Goal: Task Accomplishment & Management: Manage account settings

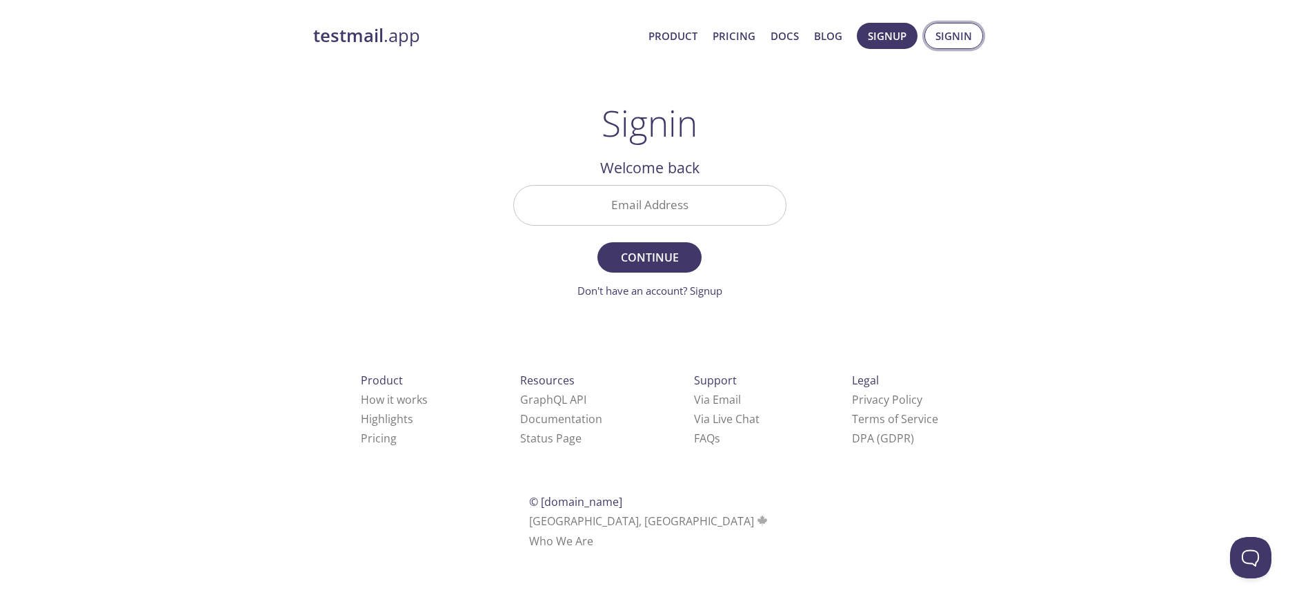
click at [947, 33] on span "Signin" at bounding box center [954, 36] width 37 height 18
click at [645, 221] on input "Email Address" at bounding box center [650, 205] width 272 height 39
type input "[DOMAIN_NAME][EMAIL_ADDRESS][DOMAIN_NAME]"
click at [672, 264] on span "Continue" at bounding box center [649, 257] width 73 height 19
click at [706, 206] on input "Signin Security Code" at bounding box center [650, 205] width 272 height 39
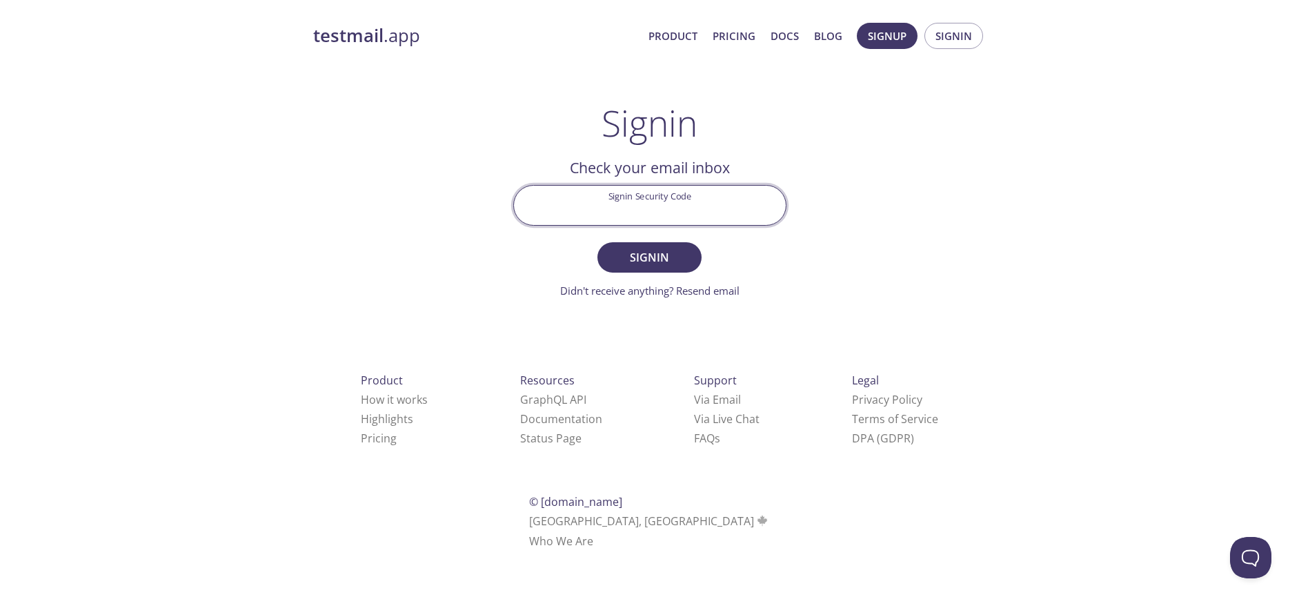
paste input "G2JKAC8"
type input "G2JKAC8"
click at [669, 256] on span "Signin" at bounding box center [649, 257] width 73 height 19
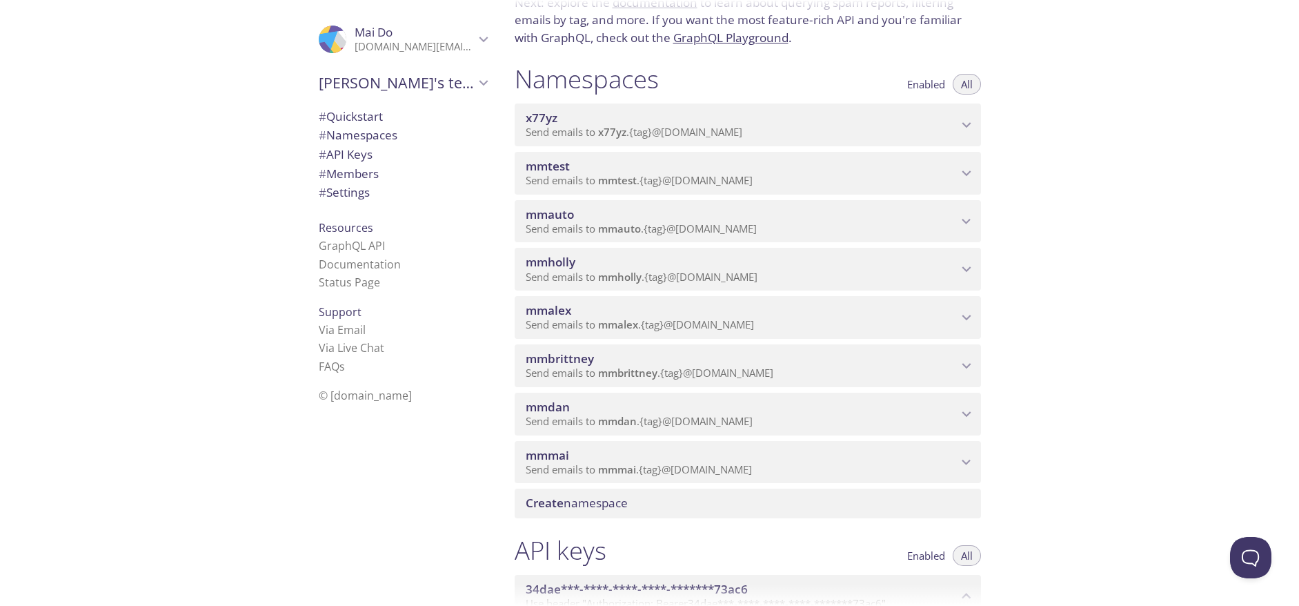
scroll to position [112, 0]
click at [969, 461] on icon "mmmai namespace" at bounding box center [967, 461] width 18 height 18
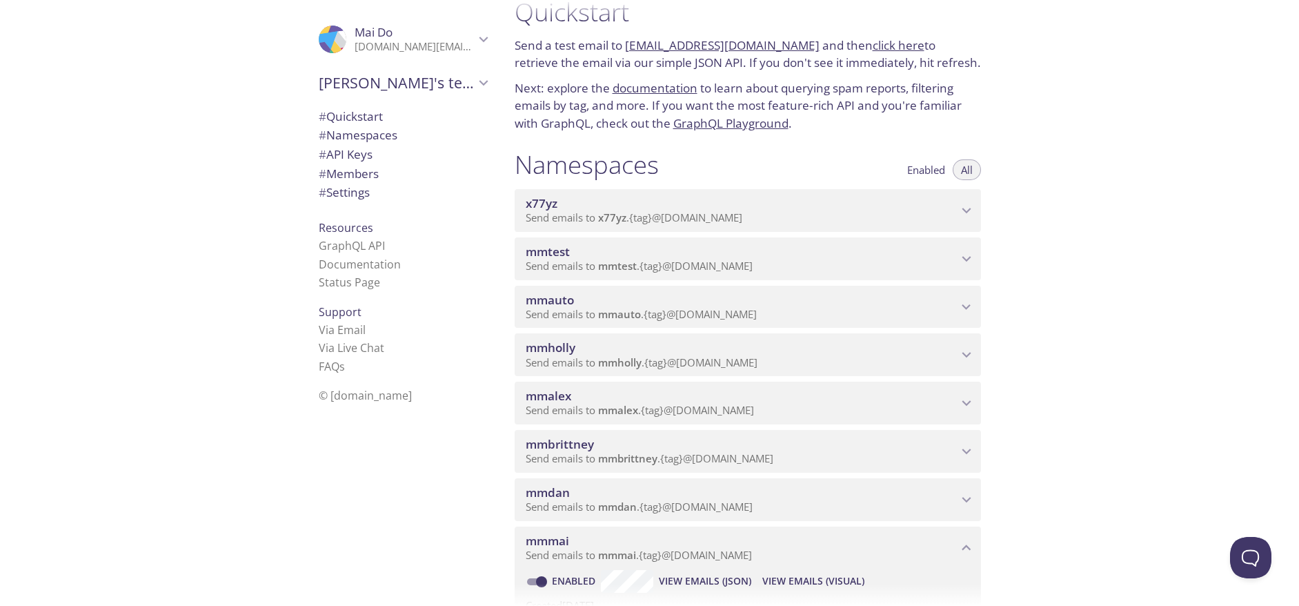
scroll to position [101, 0]
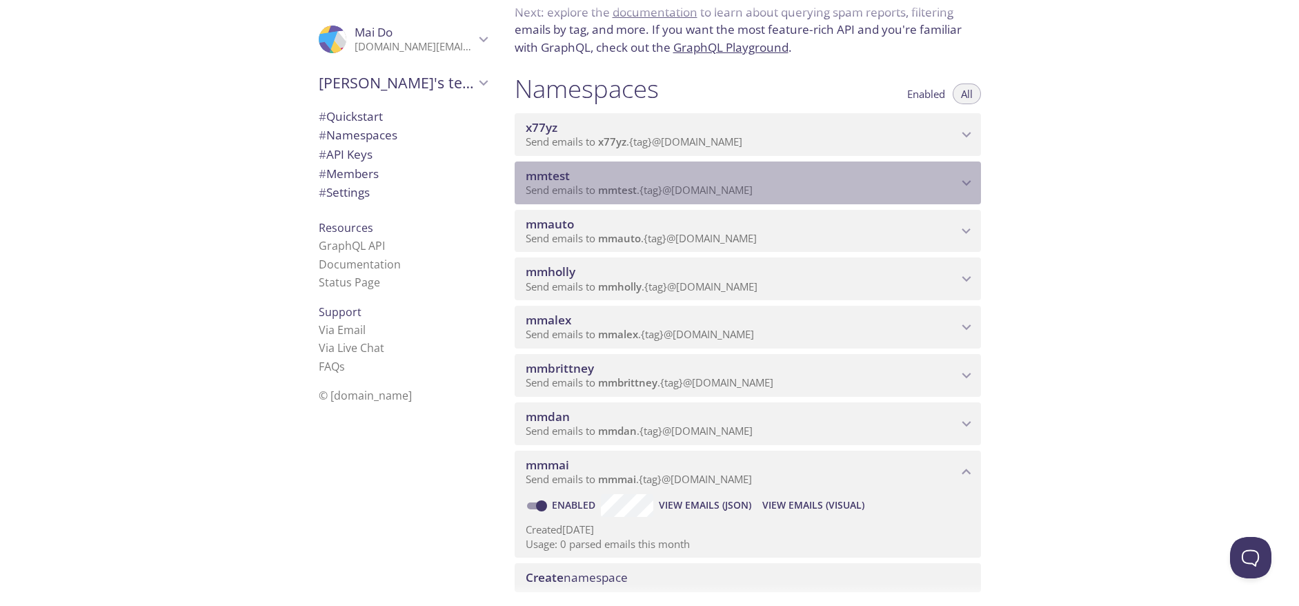
click at [963, 178] on icon "mmtest namespace" at bounding box center [967, 183] width 18 height 18
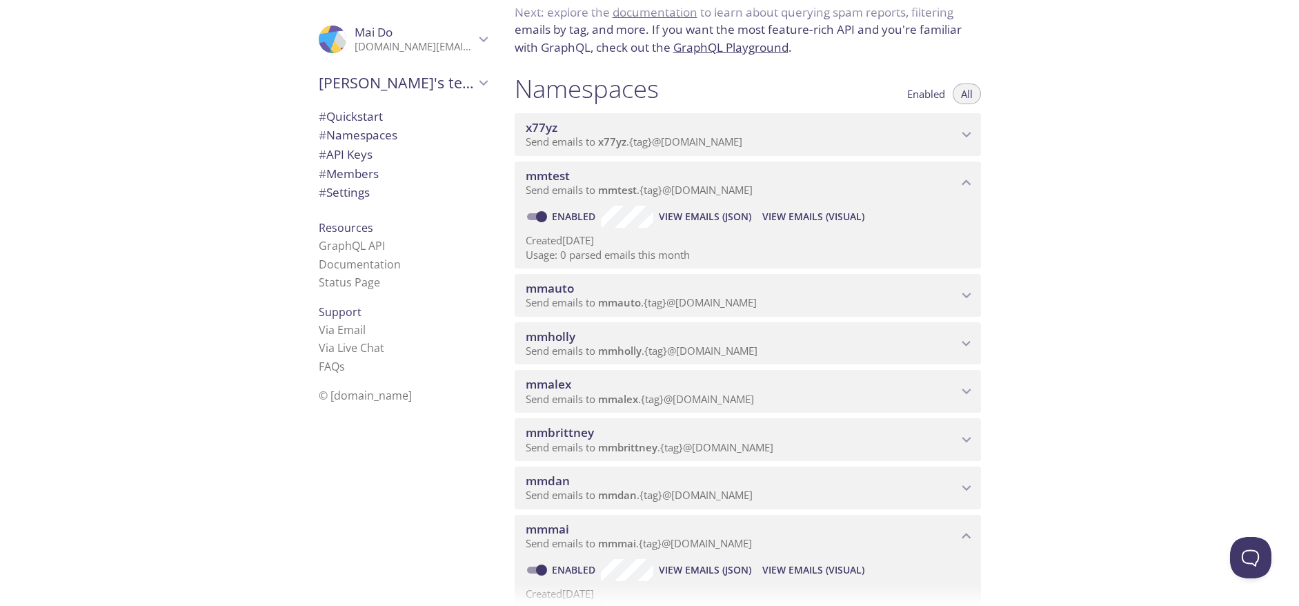
click at [966, 185] on icon "mmtest namespace" at bounding box center [967, 183] width 18 height 18
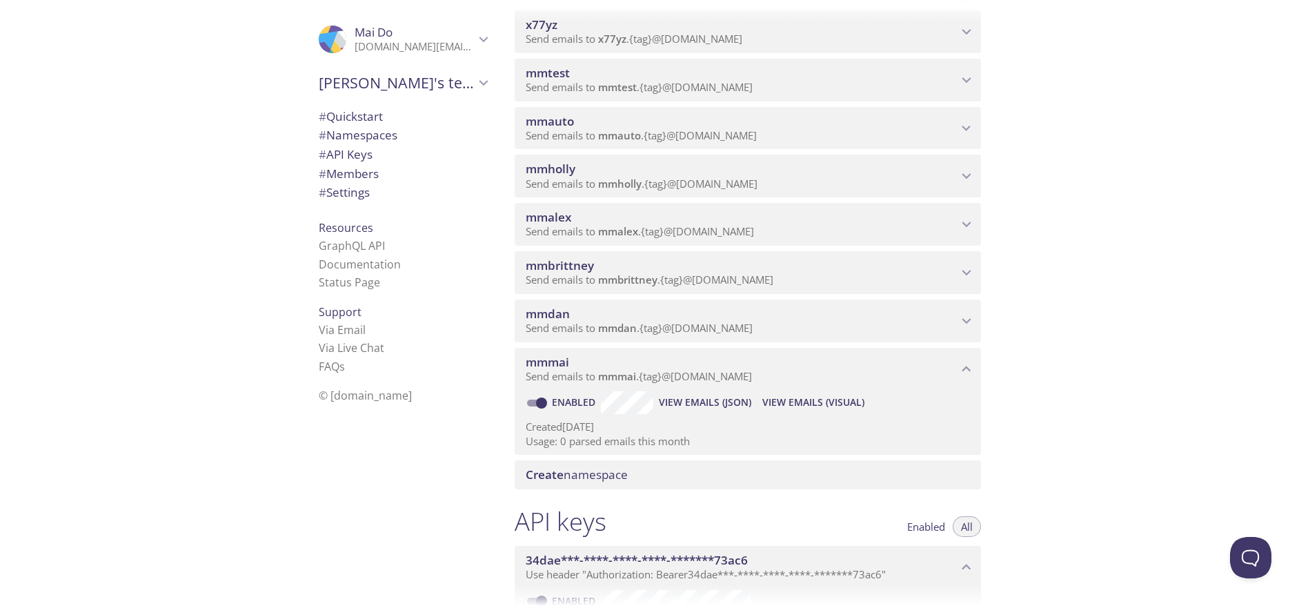
scroll to position [207, 0]
click at [546, 360] on span "mmmai" at bounding box center [547, 359] width 43 height 16
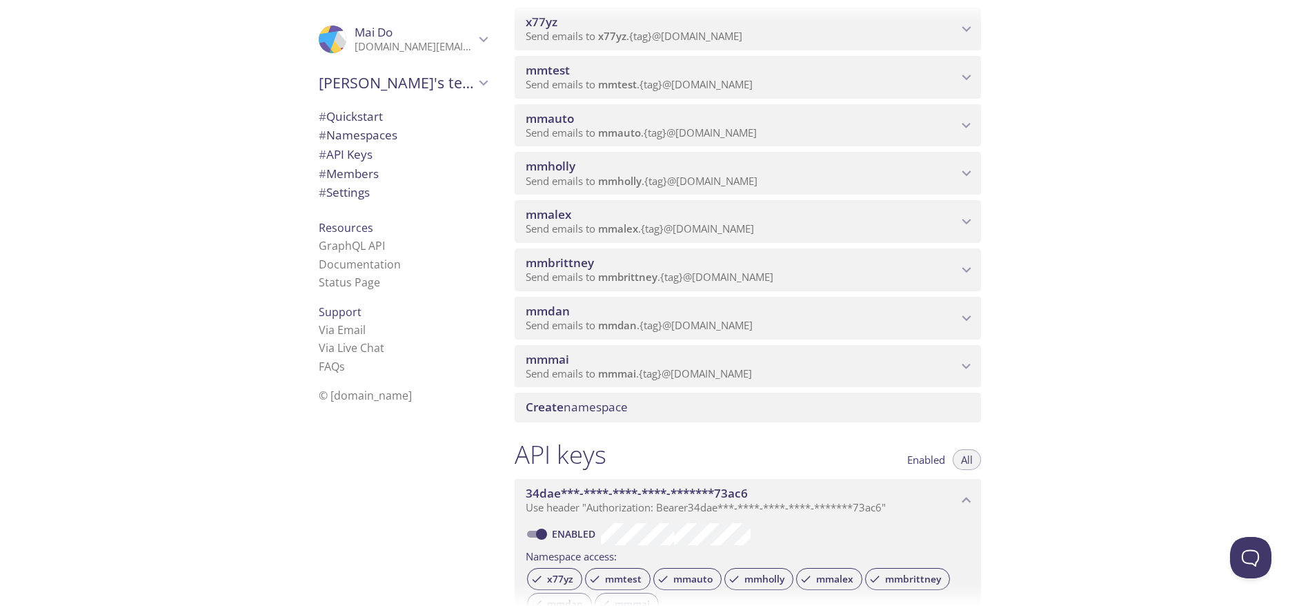
click at [551, 123] on span "mmauto" at bounding box center [550, 118] width 48 height 16
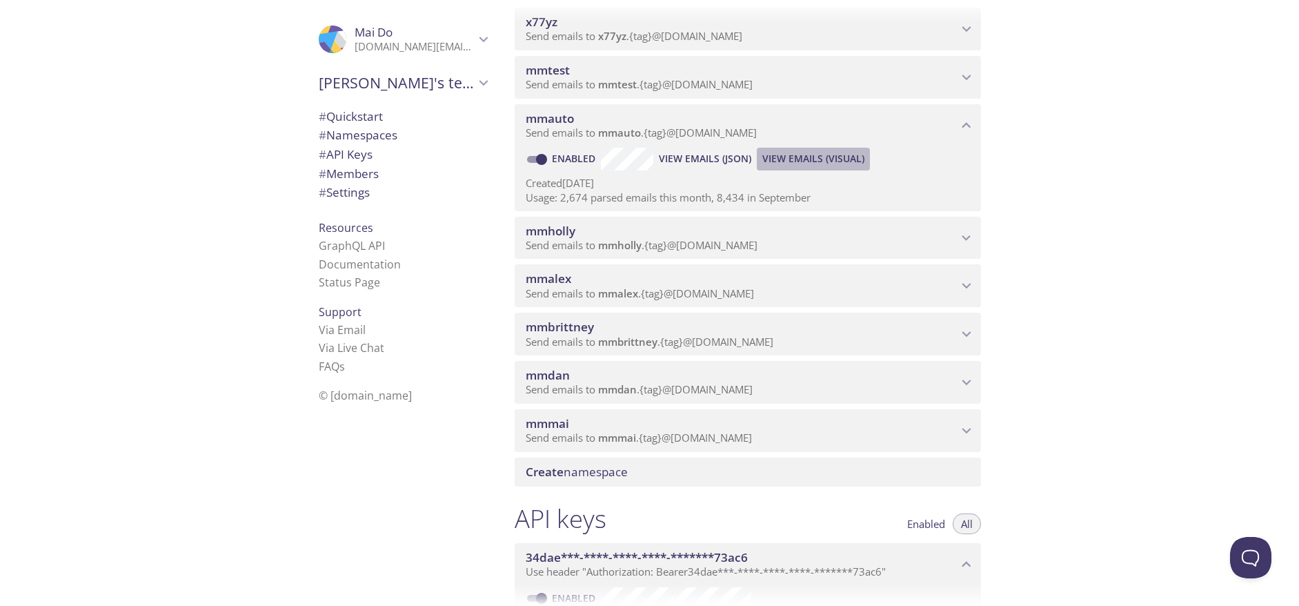
click at [843, 163] on span "View Emails (Visual)" at bounding box center [813, 158] width 102 height 17
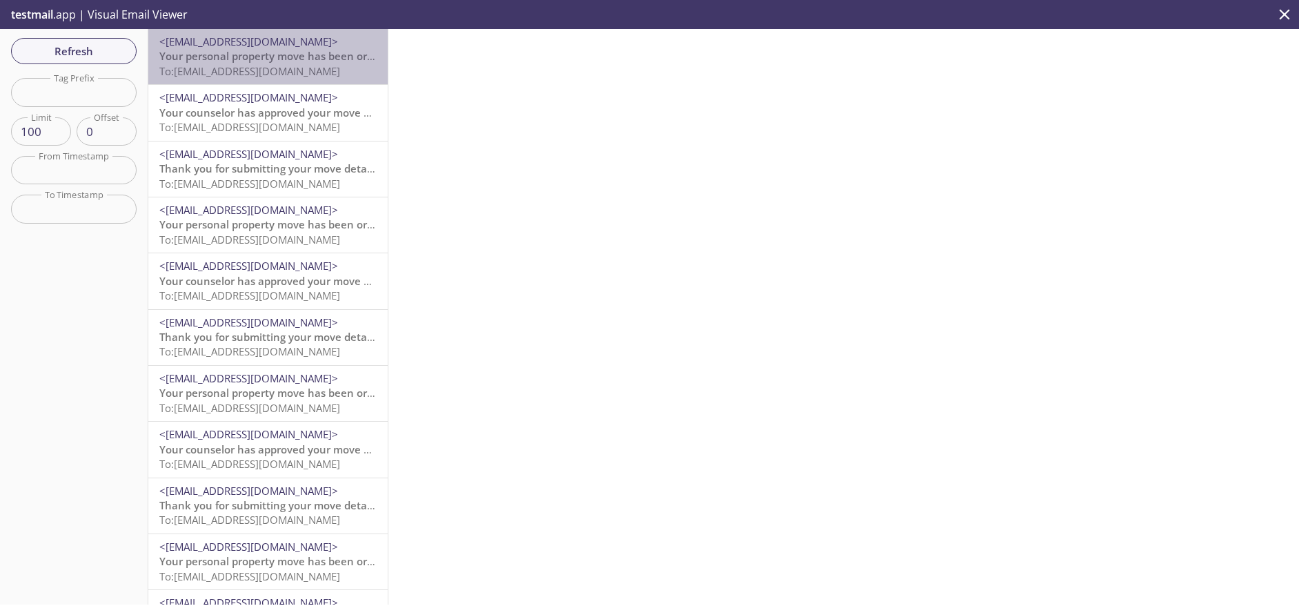
click at [303, 57] on span "Your personal property move has been ordered." at bounding box center [278, 56] width 239 height 14
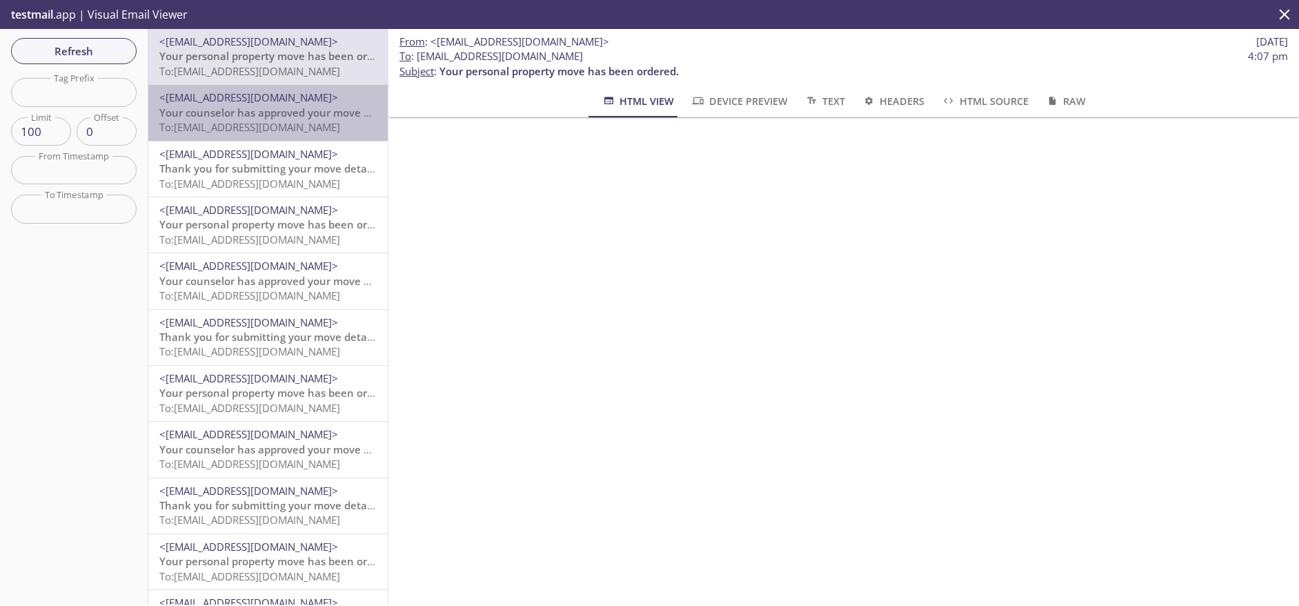
click at [323, 110] on span "Your counselor has approved your move details" at bounding box center [277, 113] width 237 height 14
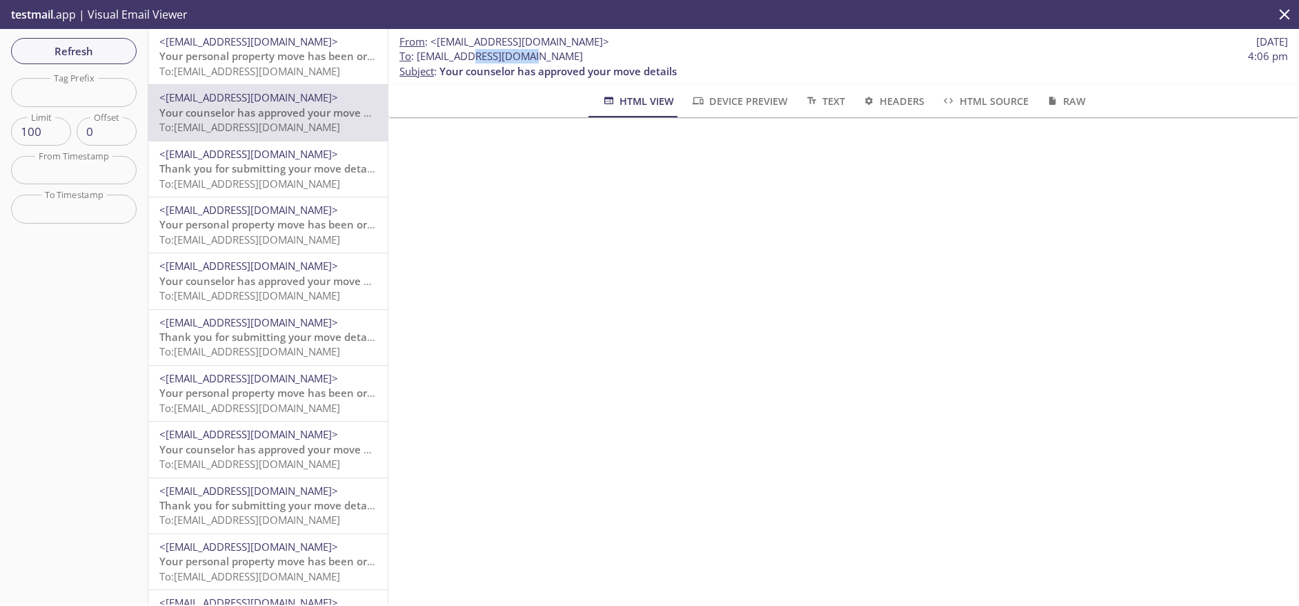
drag, startPoint x: 480, startPoint y: 56, endPoint x: 541, endPoint y: 57, distance: 61.4
click at [541, 57] on span "To : [EMAIL_ADDRESS][DOMAIN_NAME]" at bounding box center [492, 56] width 184 height 14
click at [278, 169] on span "Thank you for submitting your move details" at bounding box center [268, 168] width 218 height 14
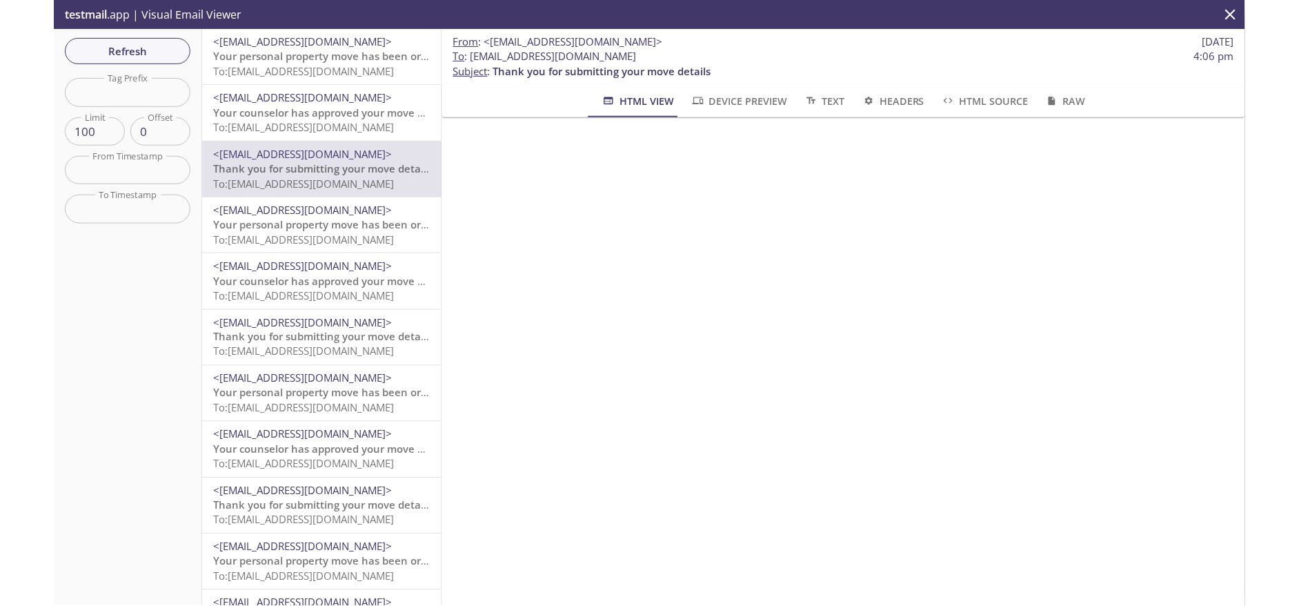
scroll to position [207, 0]
